Goal: Check status: Check status

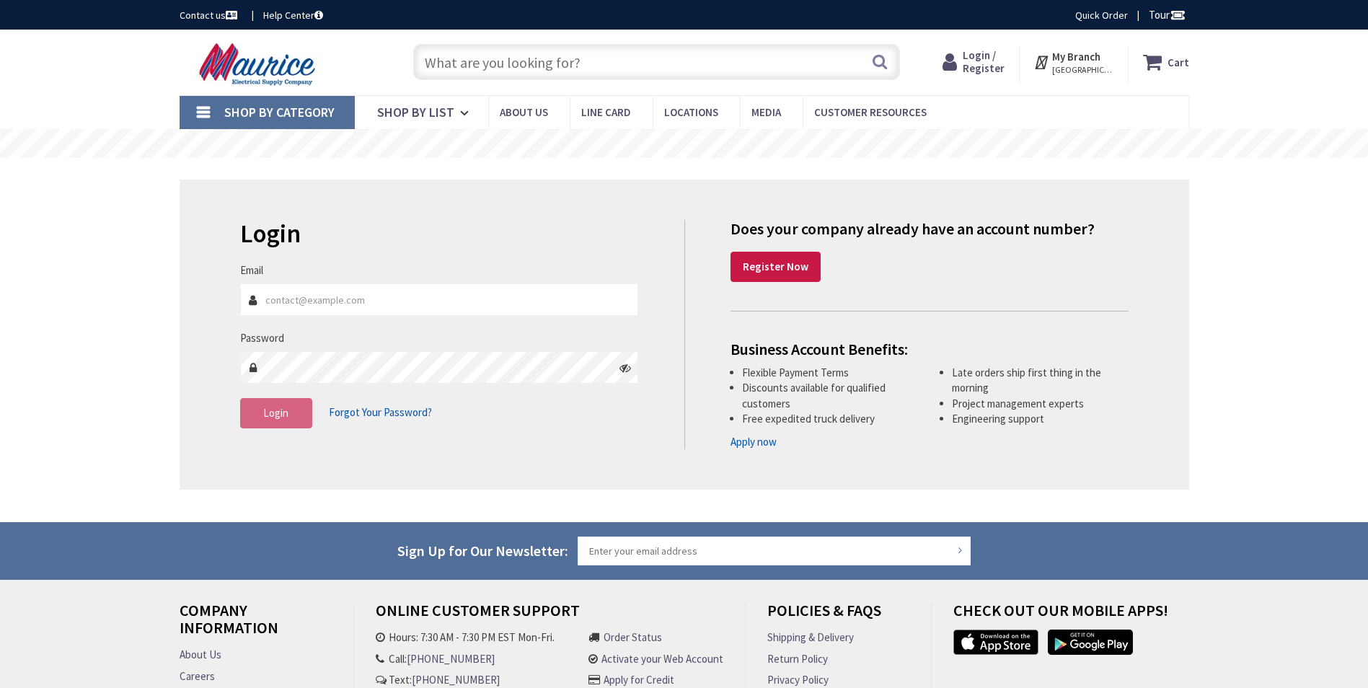
click at [437, 303] on input "Email" at bounding box center [439, 300] width 399 height 32
type input "christopher.lennon@cw1924.com"
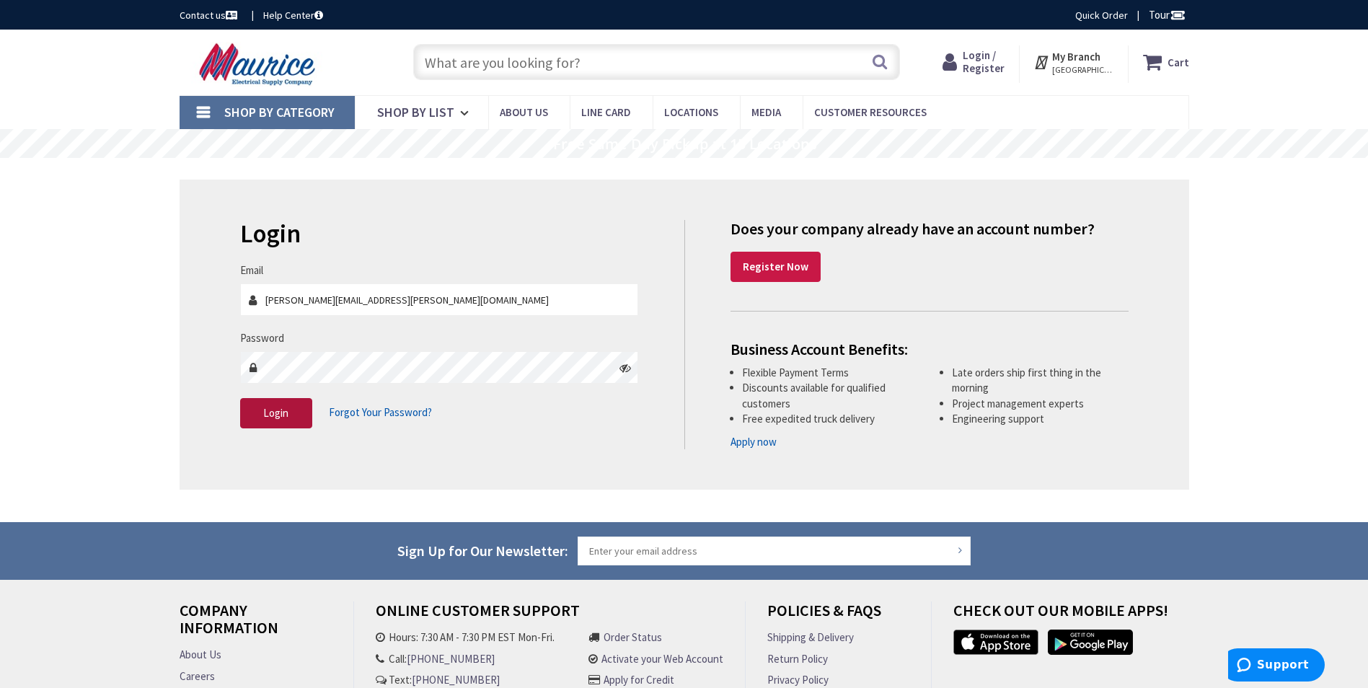
click at [286, 422] on button "Login" at bounding box center [276, 413] width 72 height 30
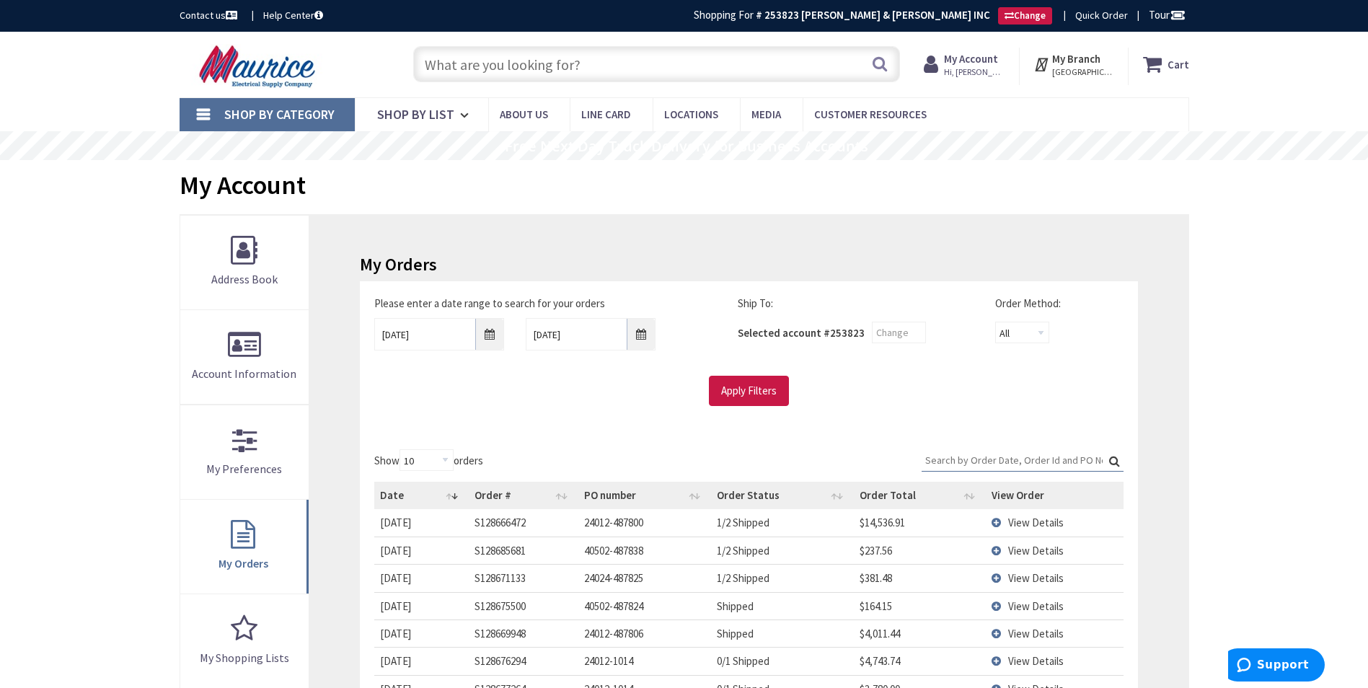
click at [1013, 461] on input "Search:" at bounding box center [1023, 460] width 202 height 22
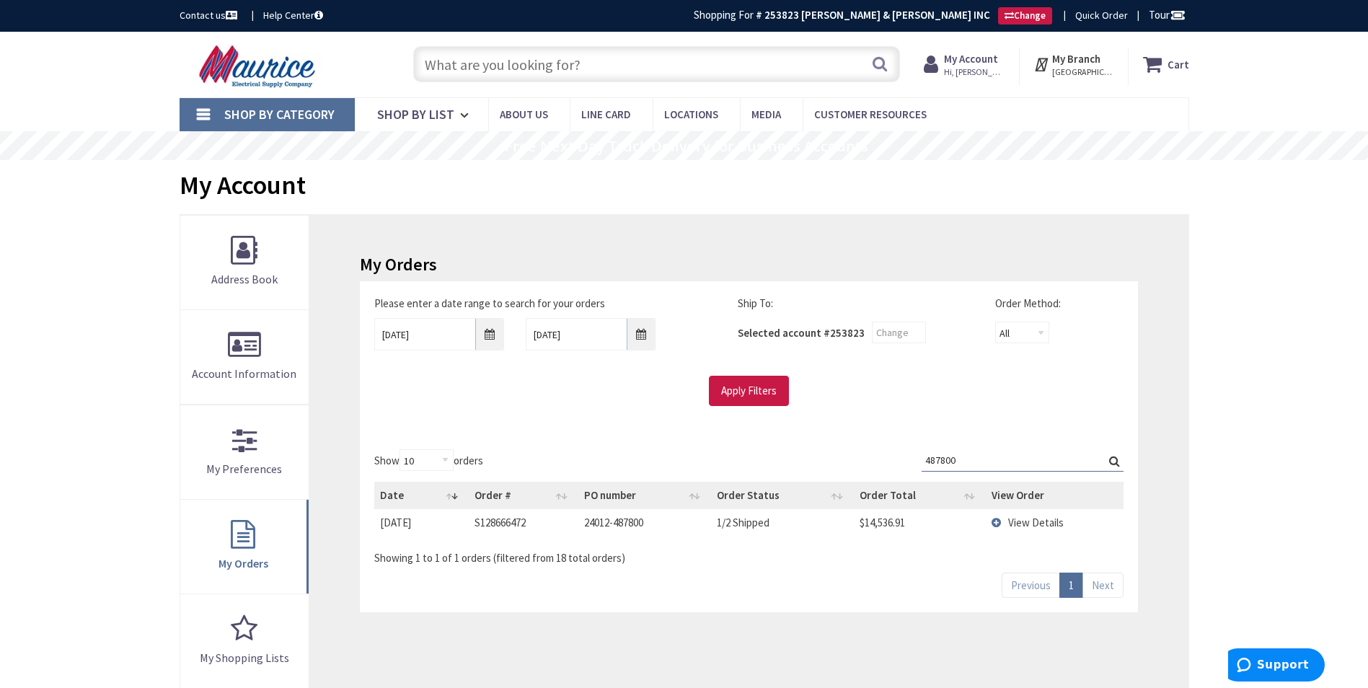
click at [1025, 523] on span "View Details" at bounding box center [1037, 523] width 56 height 14
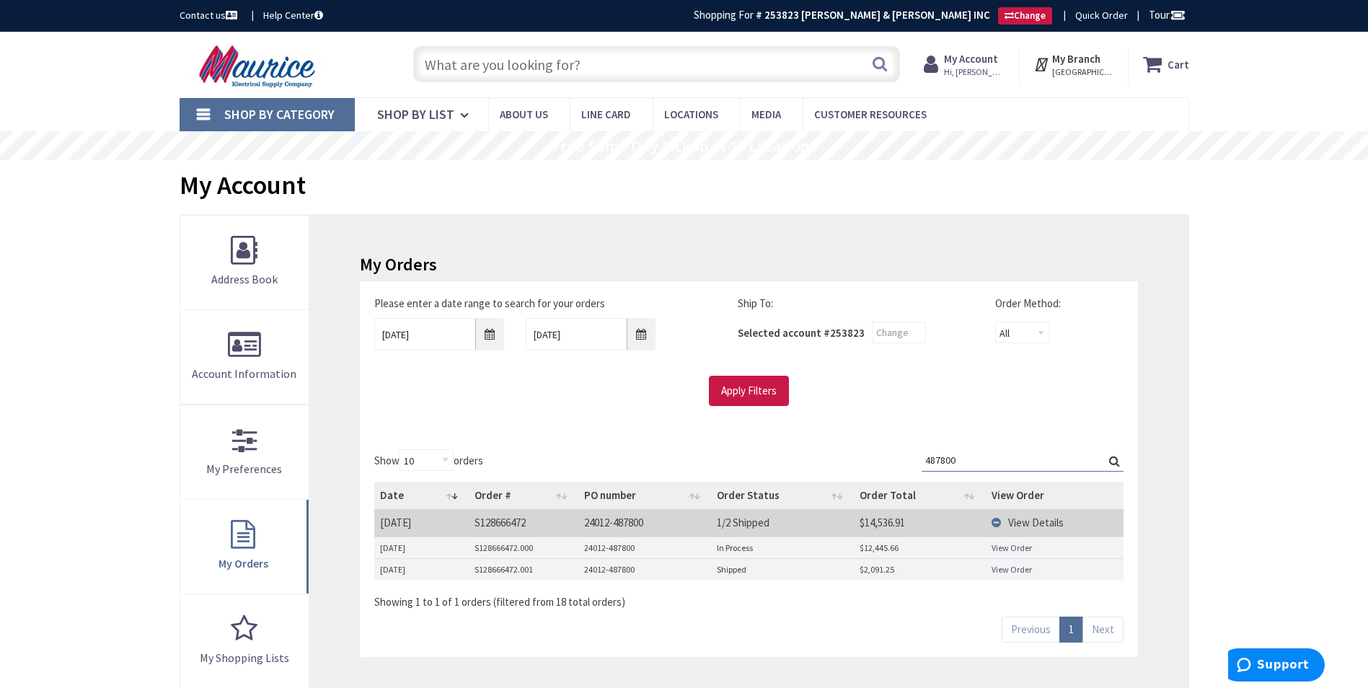
click at [1009, 569] on link "View Order" at bounding box center [1012, 569] width 40 height 12
click at [1009, 548] on link "View Order" at bounding box center [1012, 548] width 40 height 12
click at [982, 457] on input "487800" at bounding box center [1023, 460] width 202 height 22
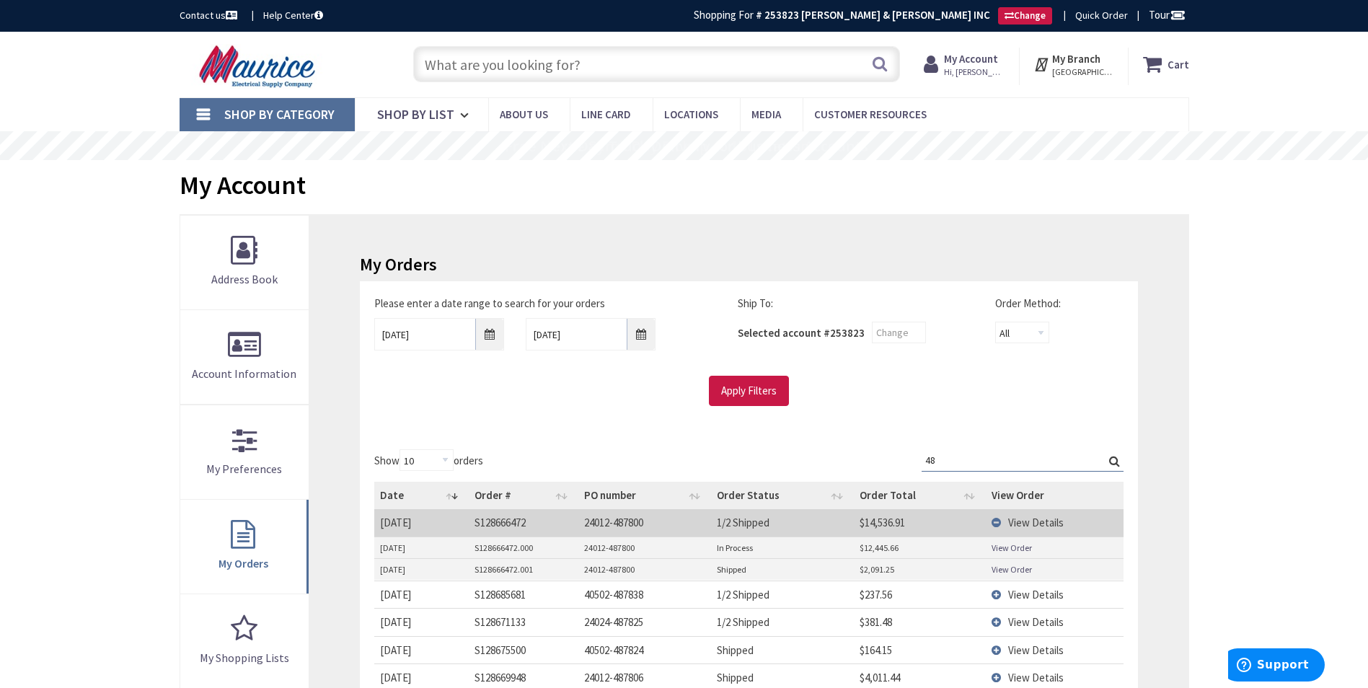
type input "4"
click at [1030, 465] on input "Search:" at bounding box center [1023, 460] width 202 height 22
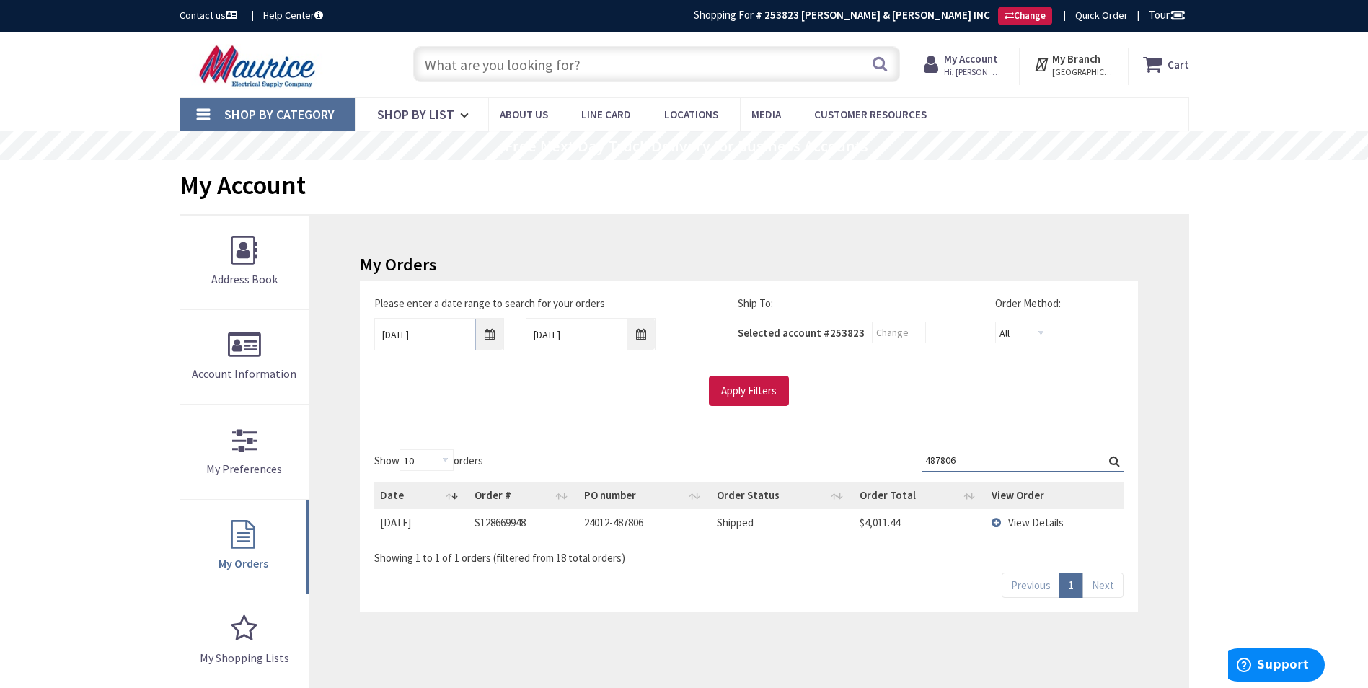
type input "487806"
click at [1008, 522] on td "View Details" at bounding box center [1055, 522] width 138 height 27
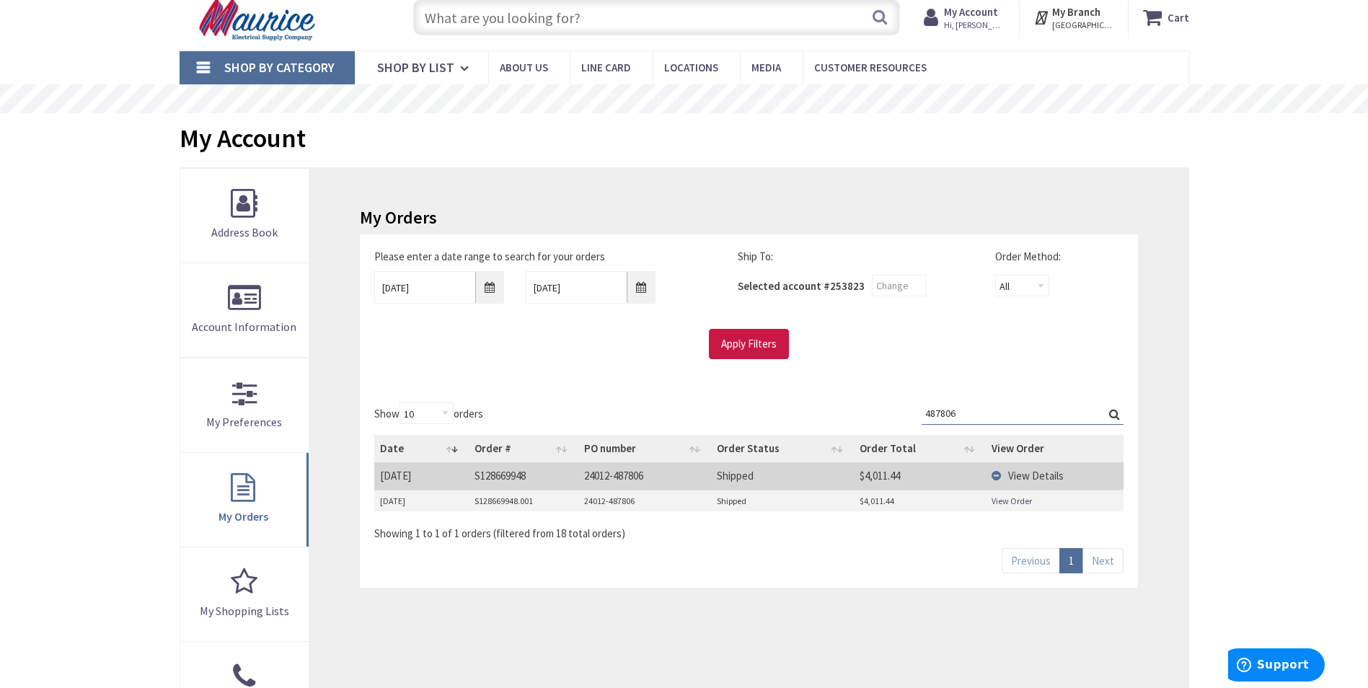
scroll to position [72, 0]
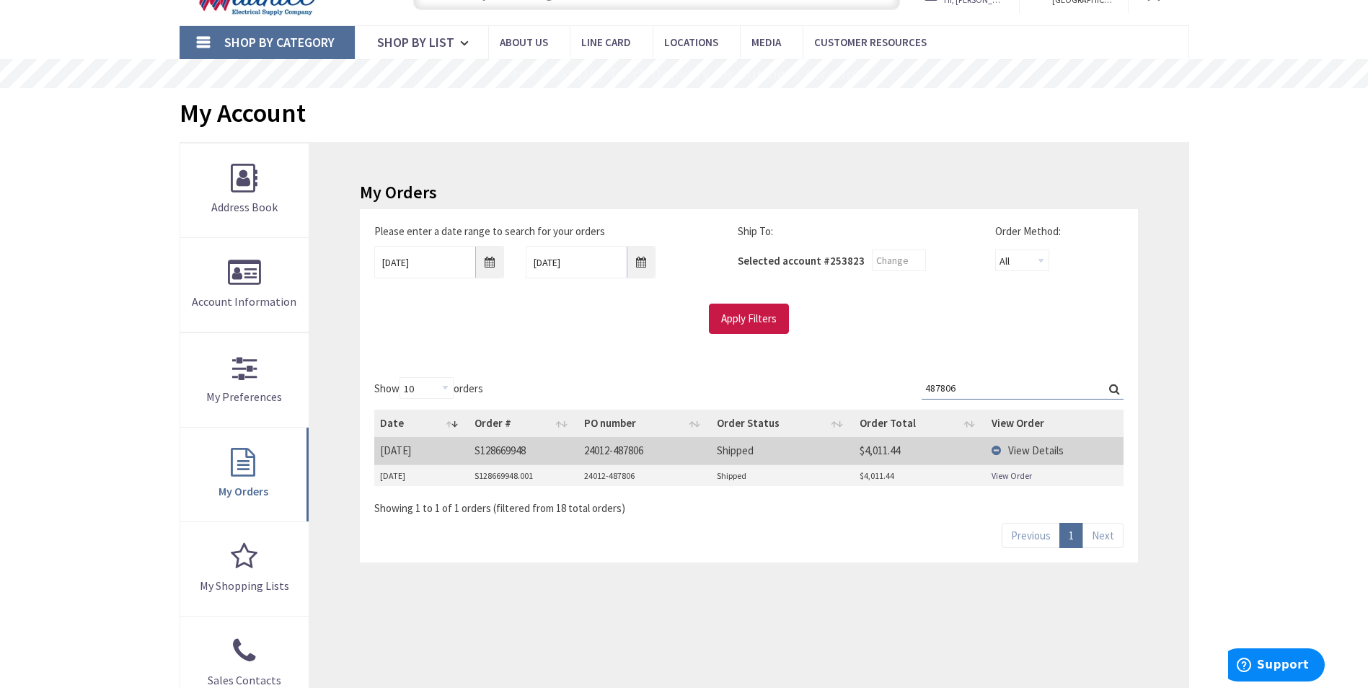
click at [1020, 473] on link "View Order" at bounding box center [1012, 476] width 40 height 12
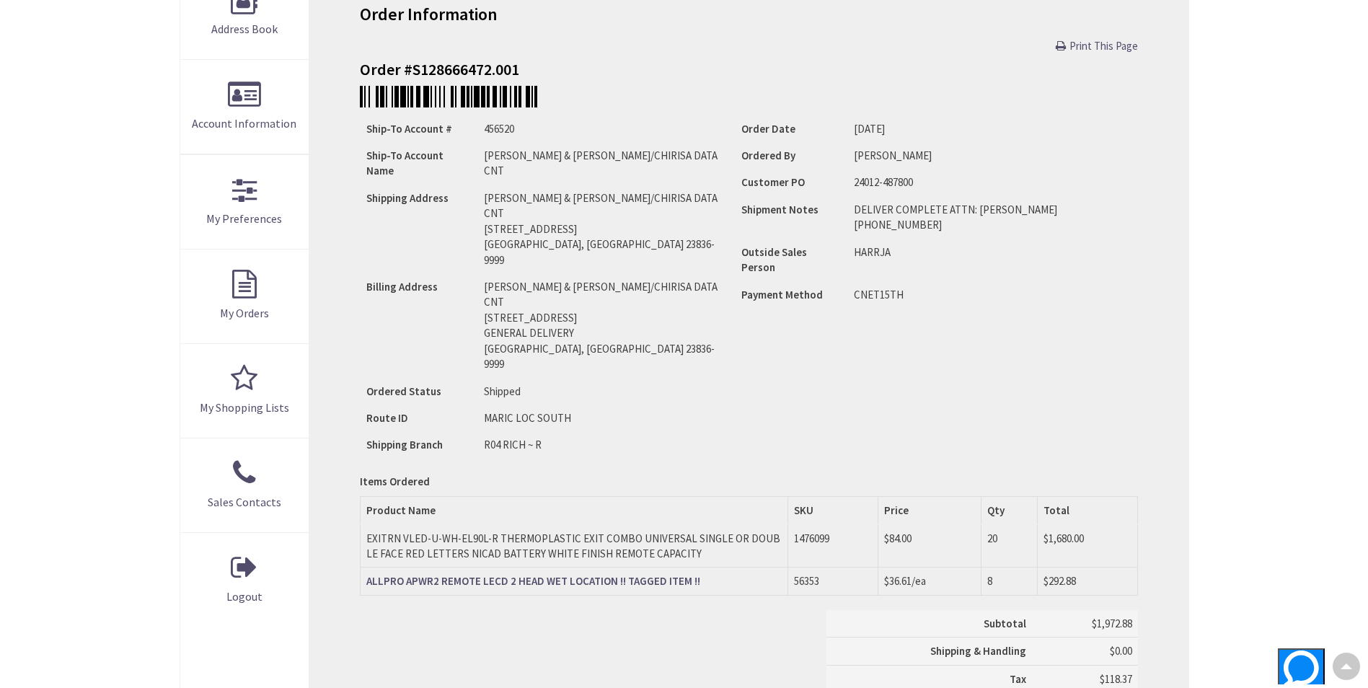
scroll to position [219, 0]
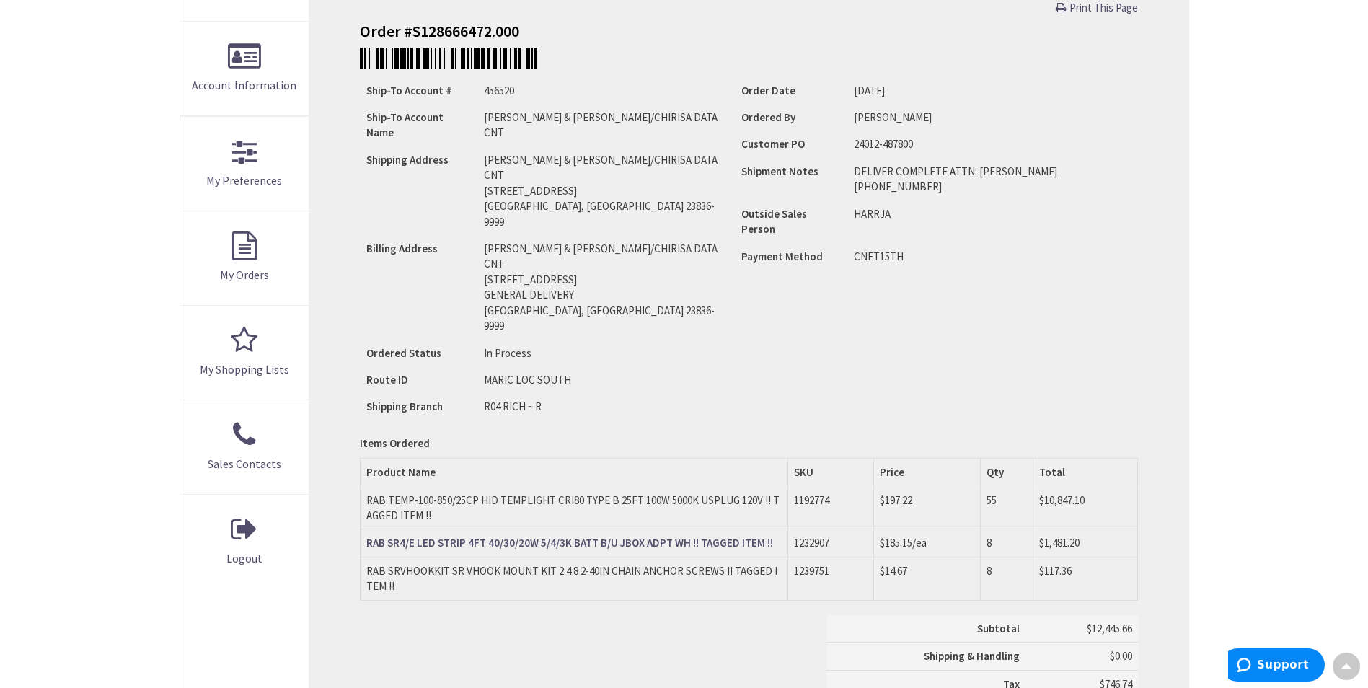
scroll to position [291, 0]
